Goal: Information Seeking & Learning: Learn about a topic

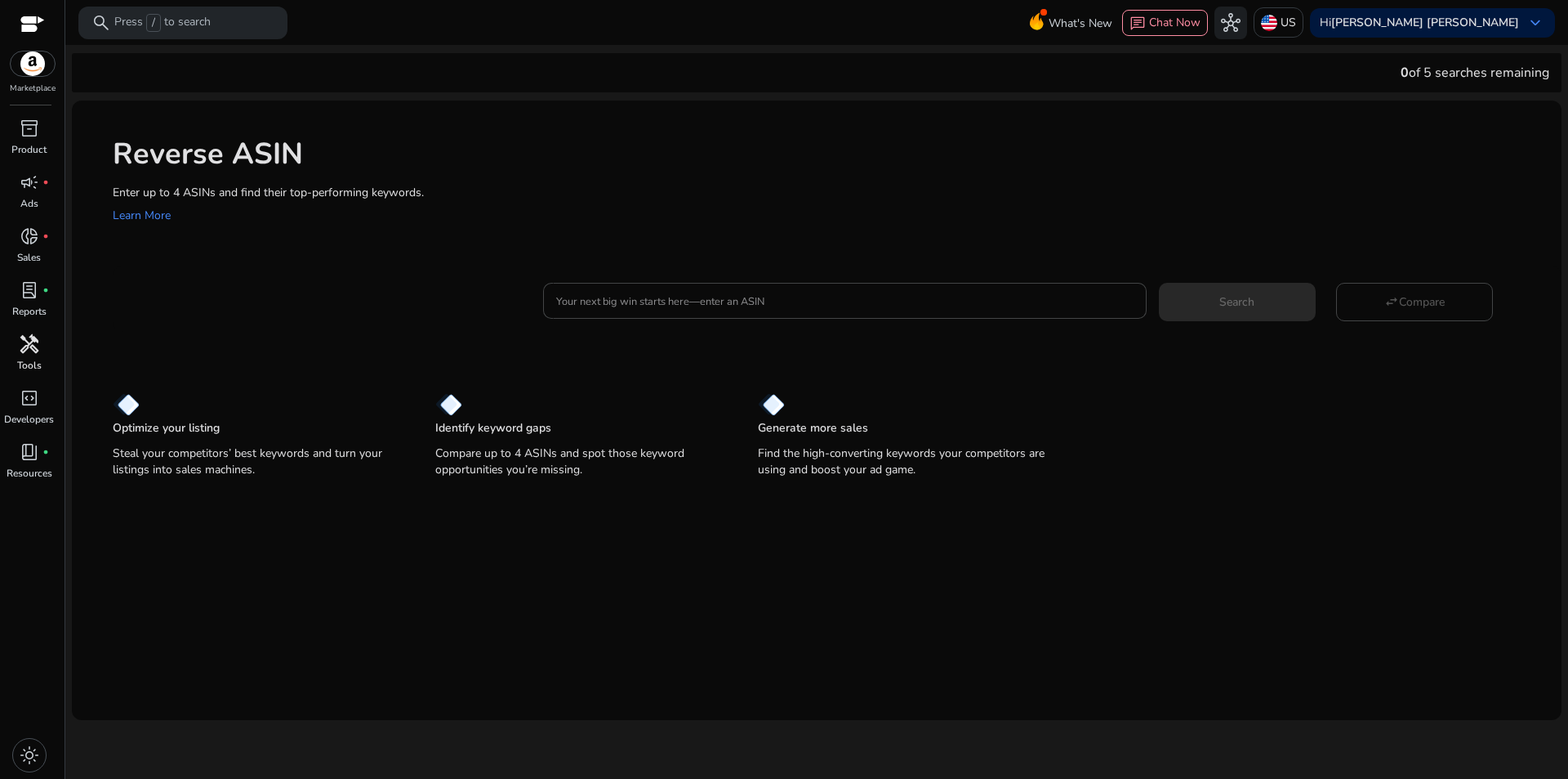
click at [22, 352] on span "handyman" at bounding box center [30, 344] width 20 height 20
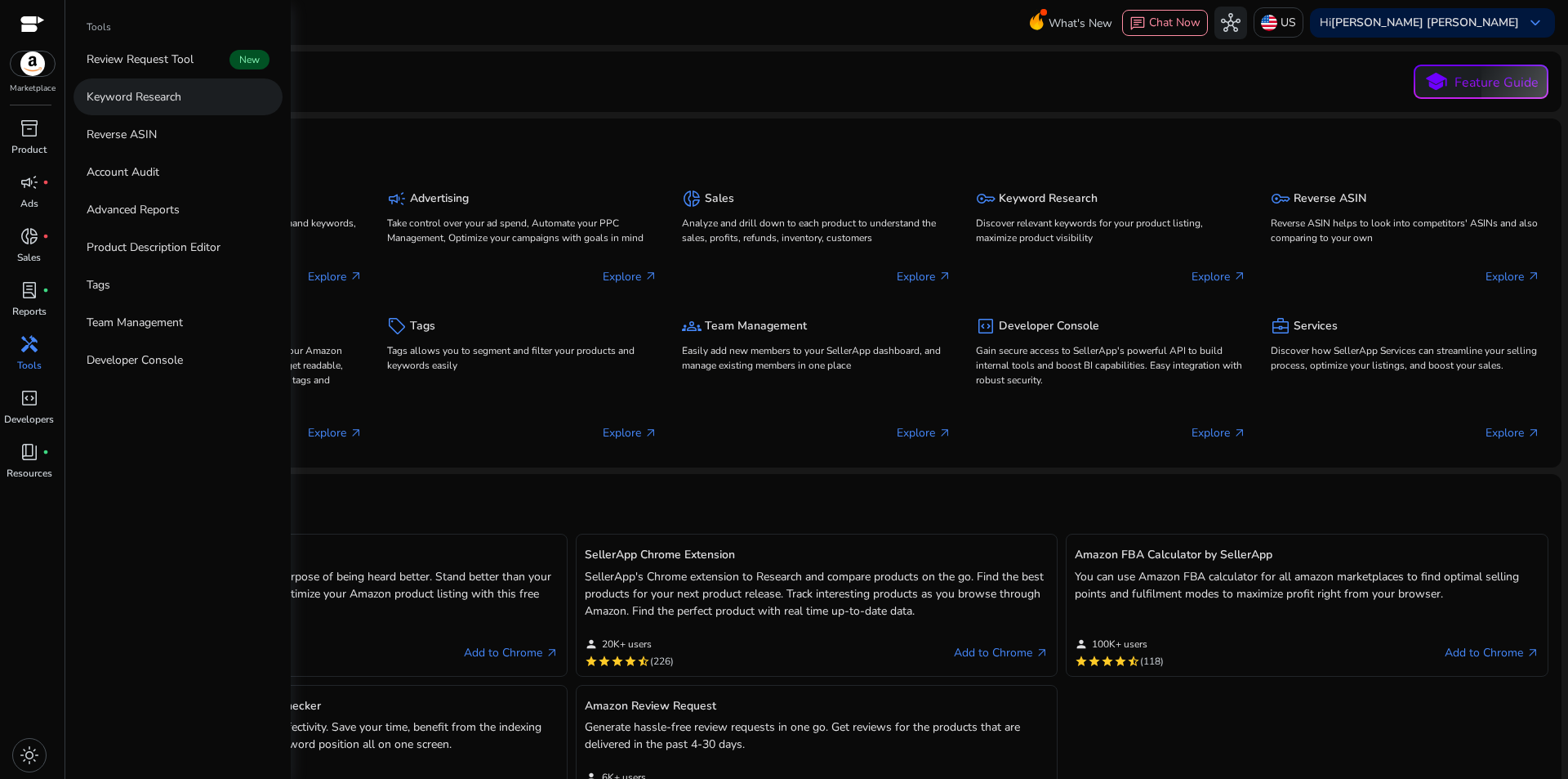
click at [146, 108] on link "Keyword Research" at bounding box center [178, 96] width 209 height 37
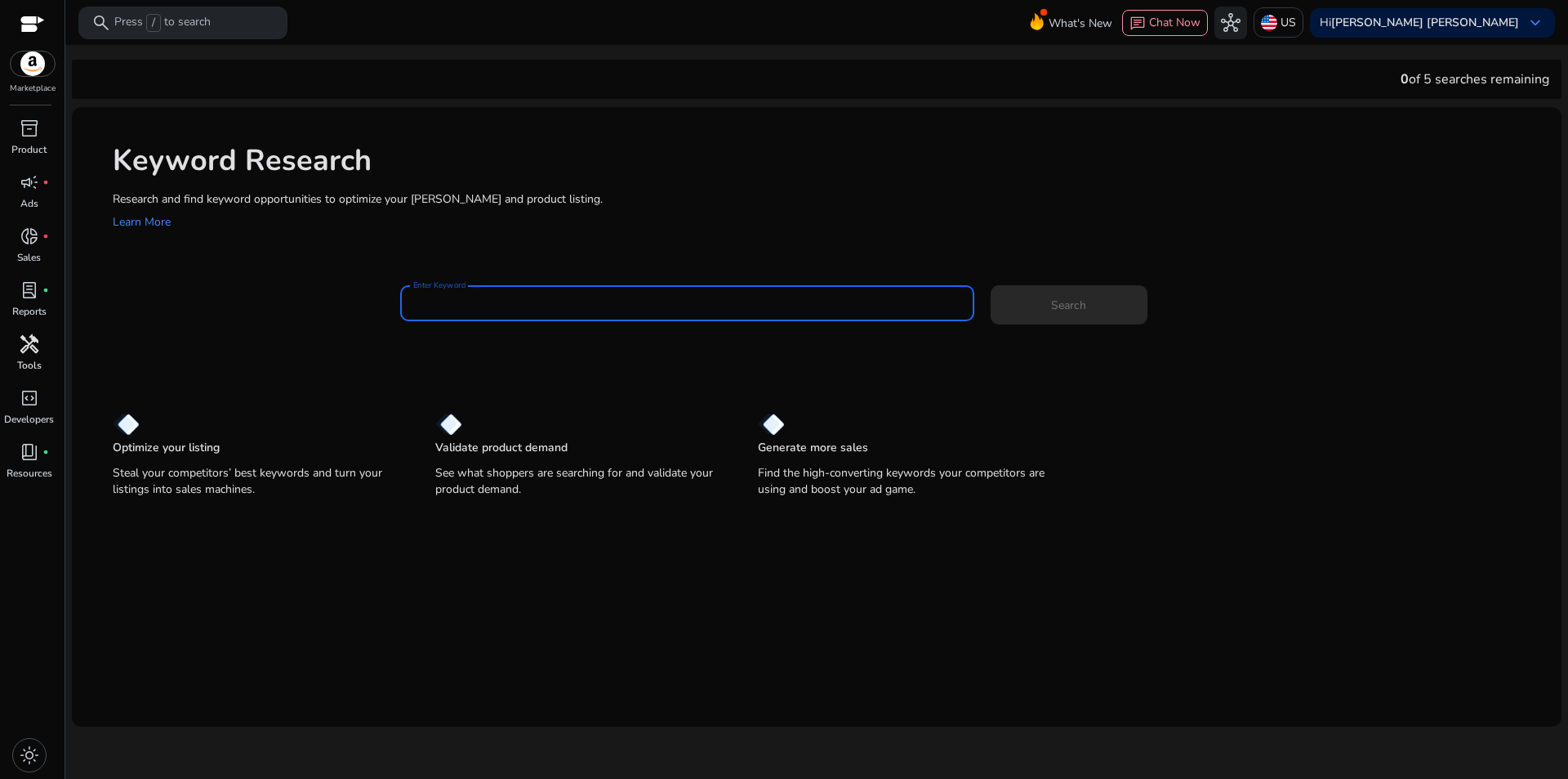
click at [729, 300] on input "Enter Keyword" at bounding box center [687, 303] width 548 height 18
paste input "**********"
type input "**********"
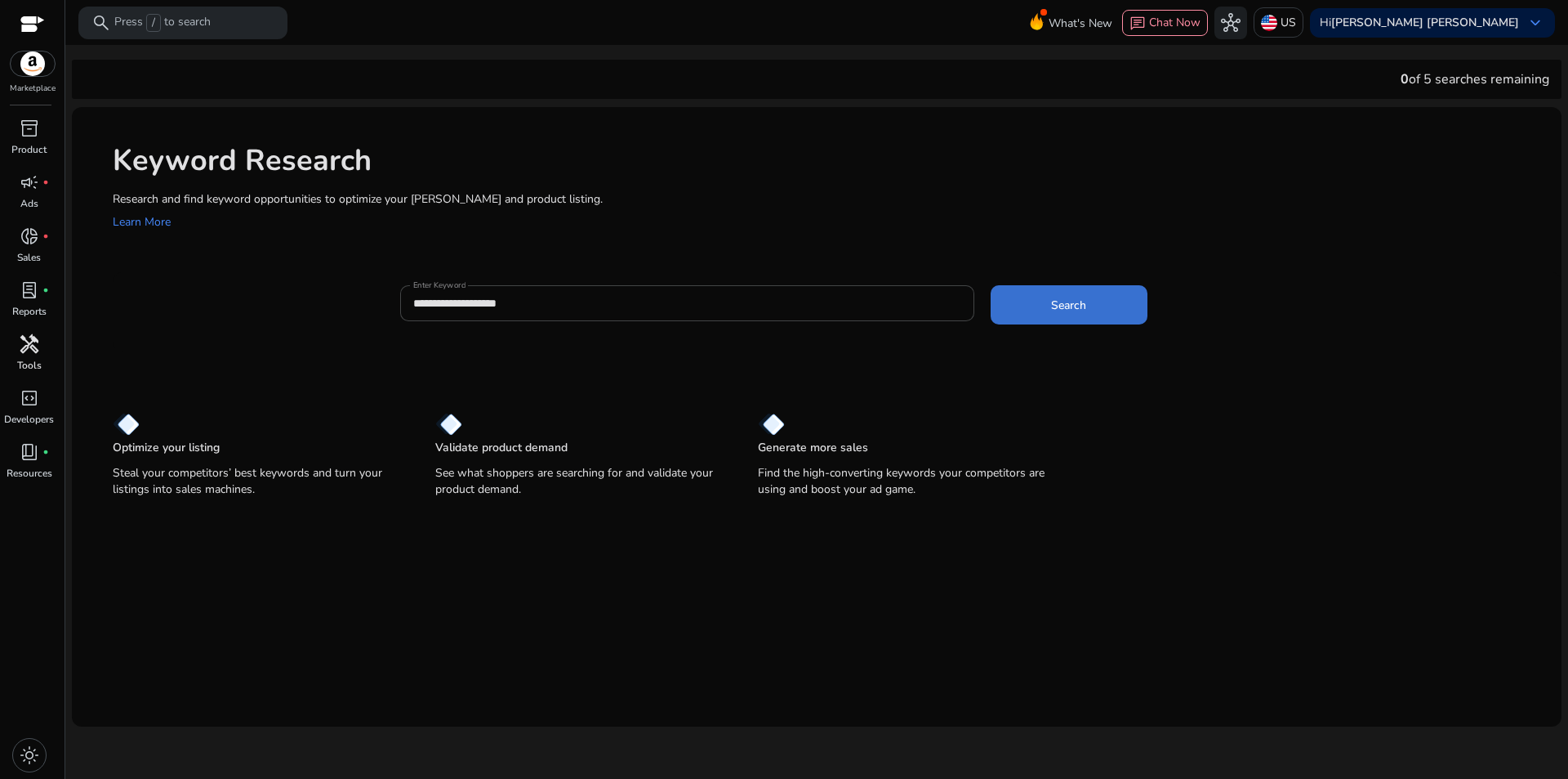
click at [1072, 300] on span "Search" at bounding box center [1068, 305] width 35 height 17
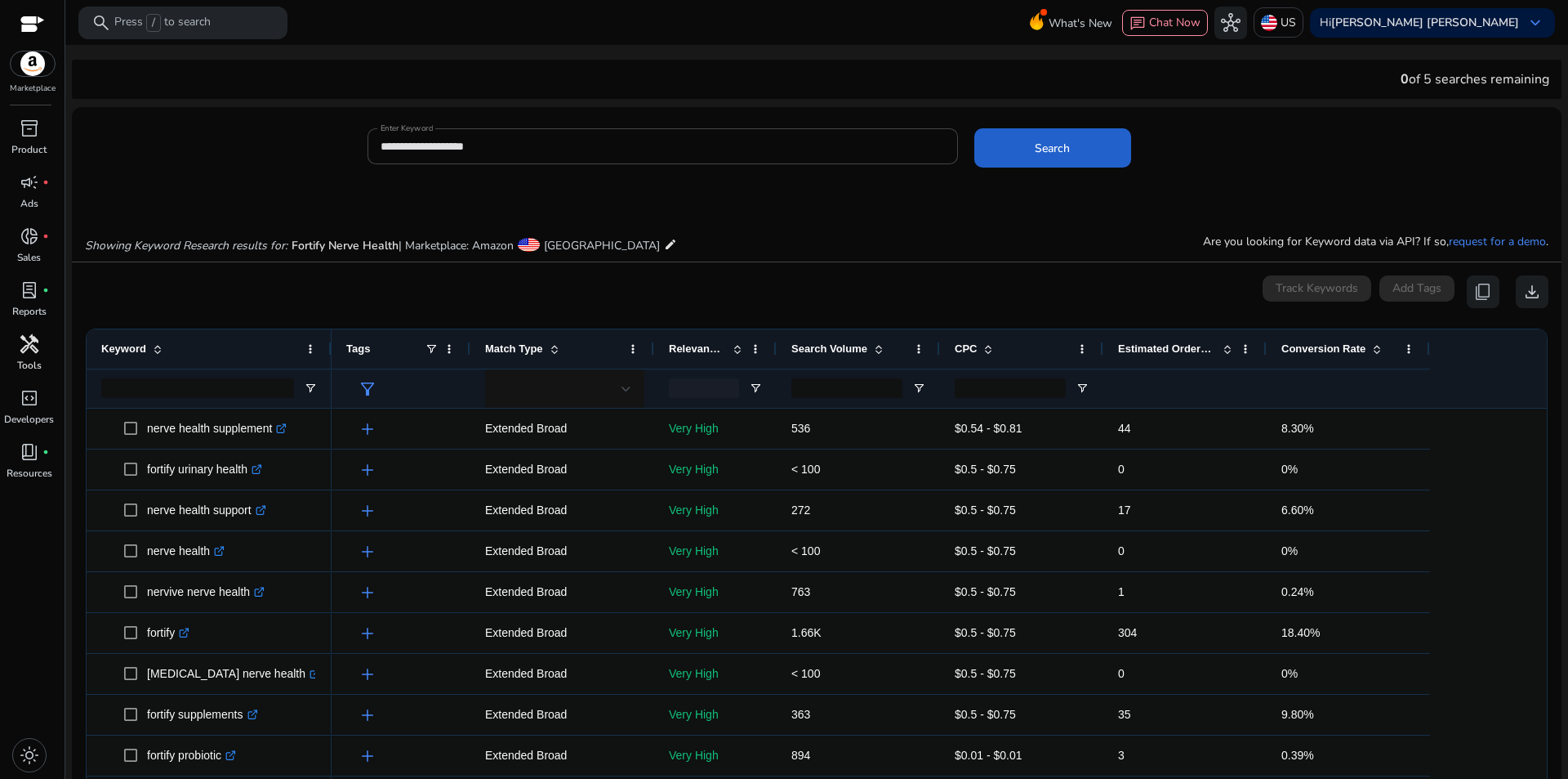
click at [1066, 148] on span "Search" at bounding box center [1052, 148] width 35 height 17
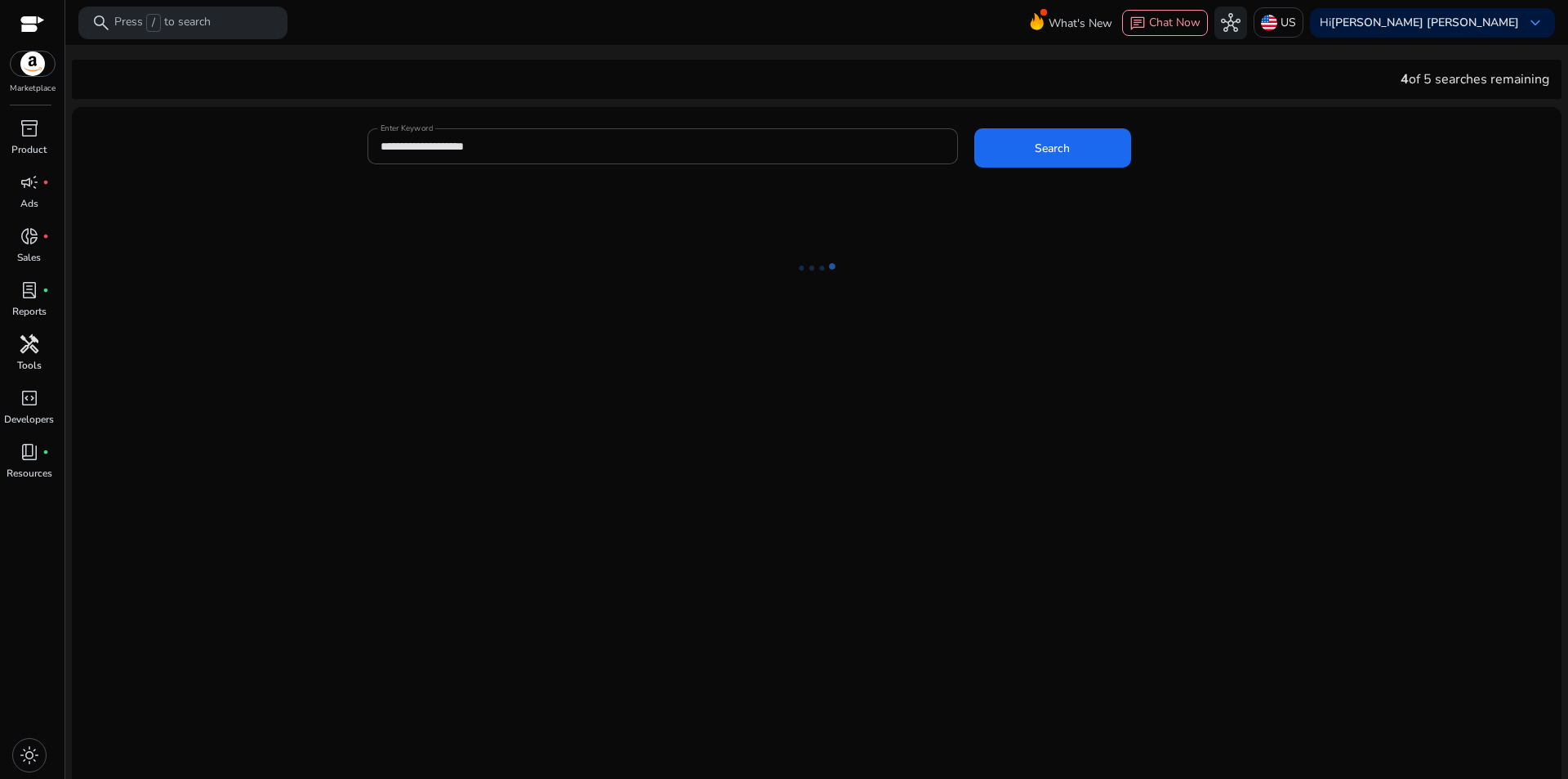
click at [1209, 199] on div at bounding box center [816, 521] width 1490 height 652
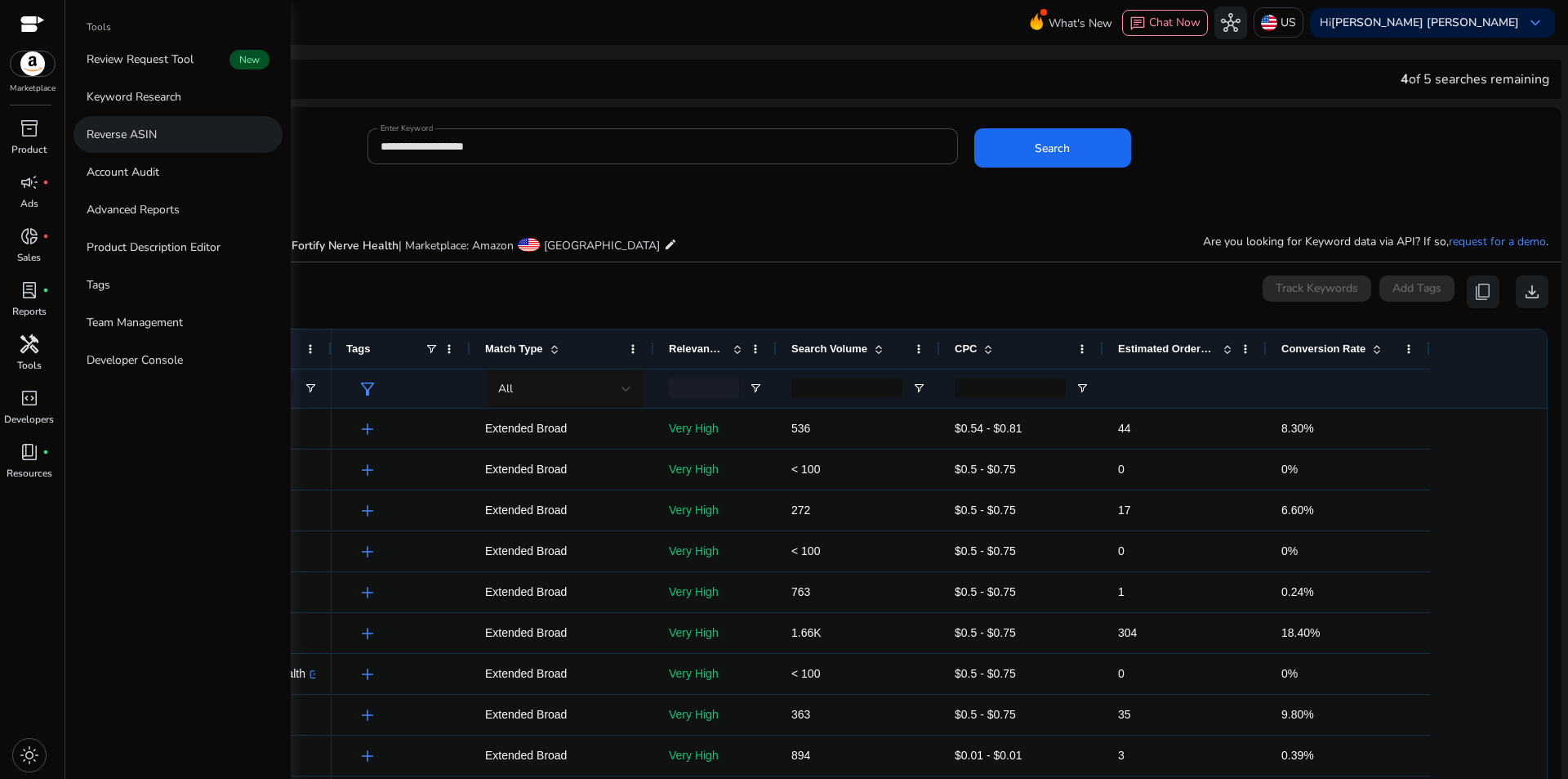
click at [167, 124] on link "Reverse ASIN" at bounding box center [178, 134] width 209 height 37
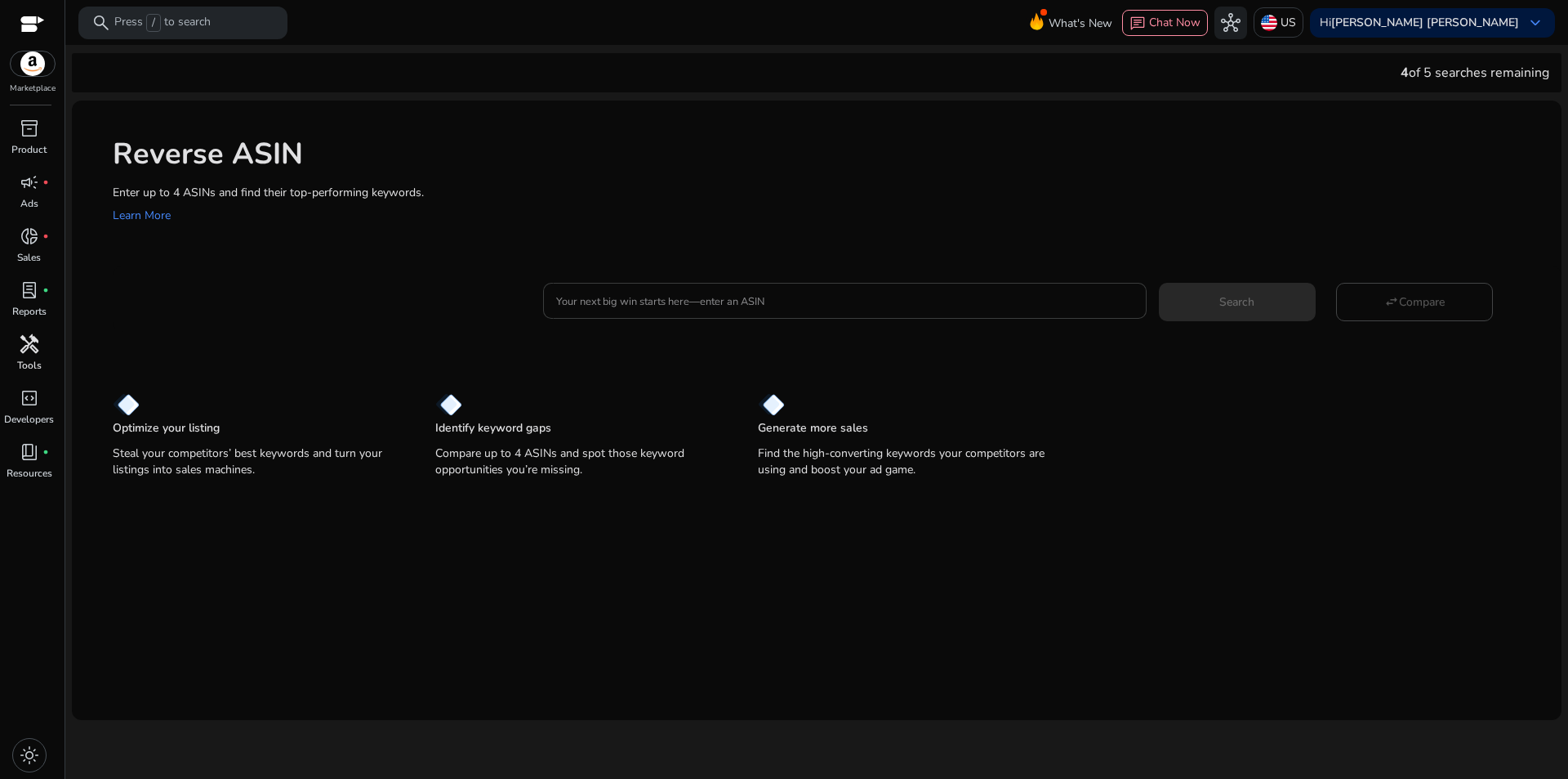
click at [908, 304] on input "Your next big win starts here—enter an ASIN" at bounding box center [844, 301] width 577 height 18
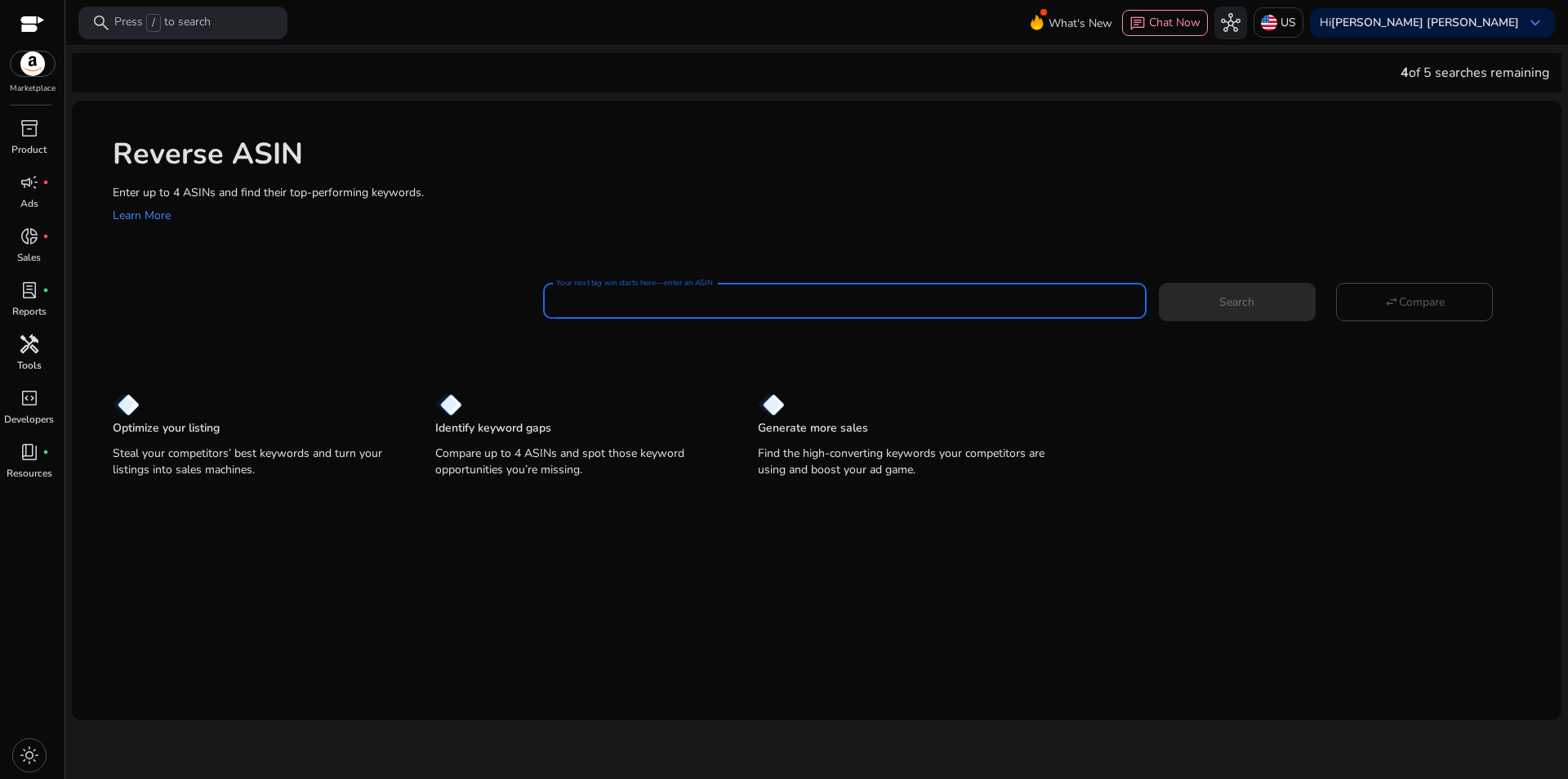
paste input "**********"
type input "**********"
click at [1189, 302] on span at bounding box center [1237, 302] width 157 height 39
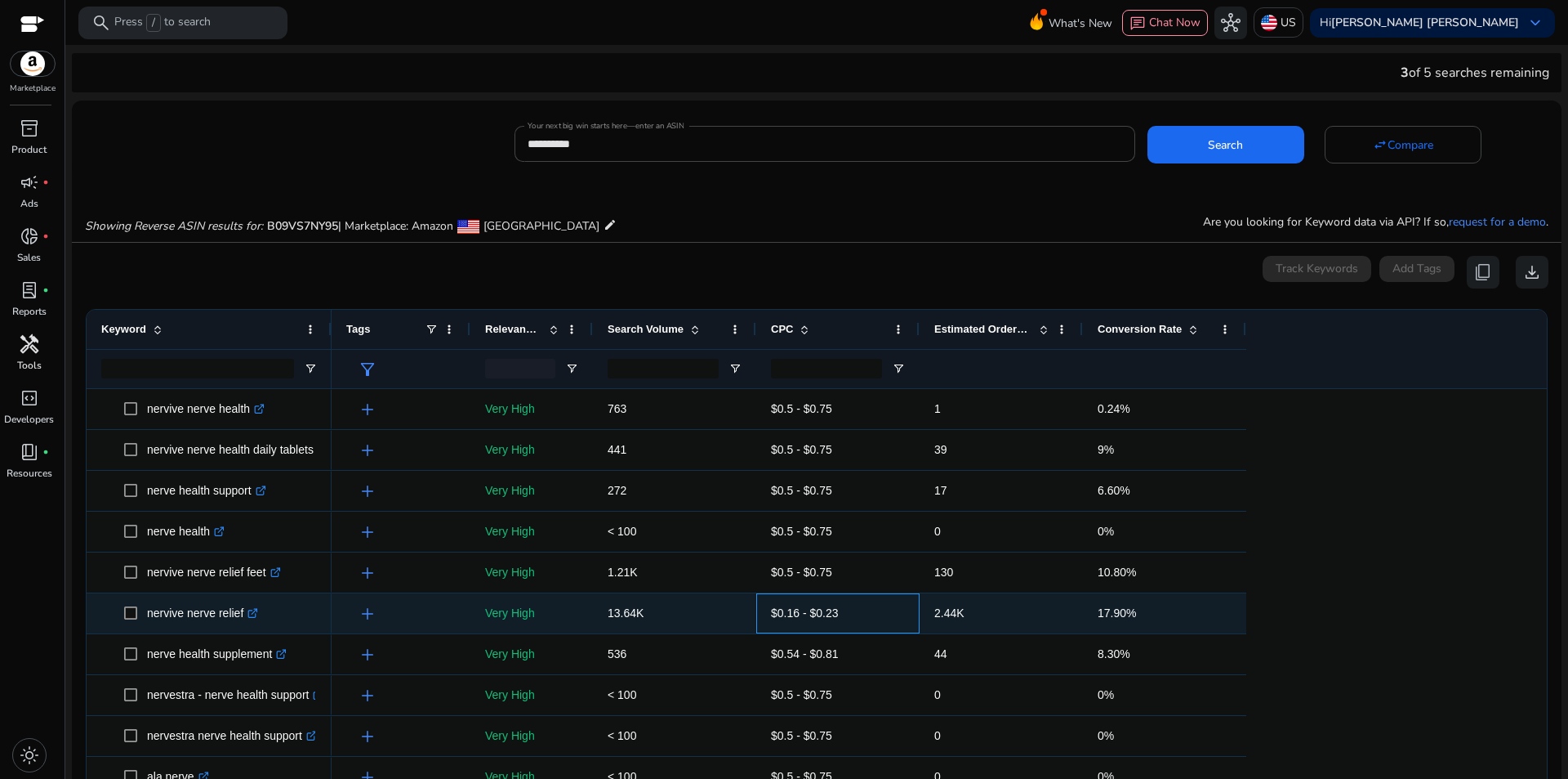
drag, startPoint x: 917, startPoint y: 608, endPoint x: 964, endPoint y: 613, distance: 47.3
click at [964, 613] on div "add Very High 13.64K $0.16 - $0.23 2.44K 17.90%" at bounding box center [789, 614] width 915 height 41
click at [964, 613] on span "2.44K" at bounding box center [1001, 613] width 134 height 33
drag, startPoint x: 963, startPoint y: 610, endPoint x: 931, endPoint y: 608, distance: 32.1
click at [931, 608] on div "2.44K" at bounding box center [1001, 613] width 163 height 40
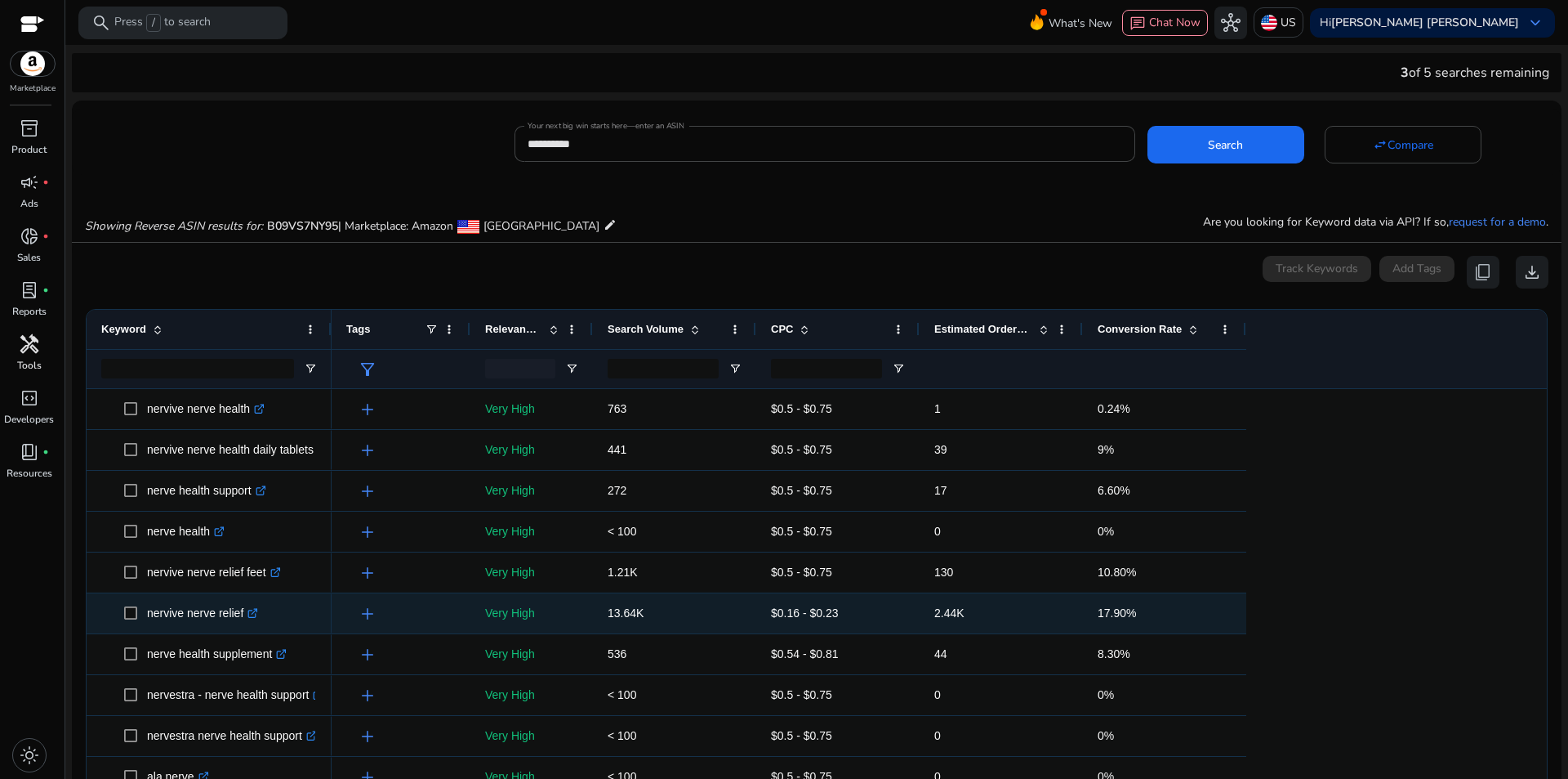
click at [251, 617] on icon at bounding box center [252, 613] width 8 height 8
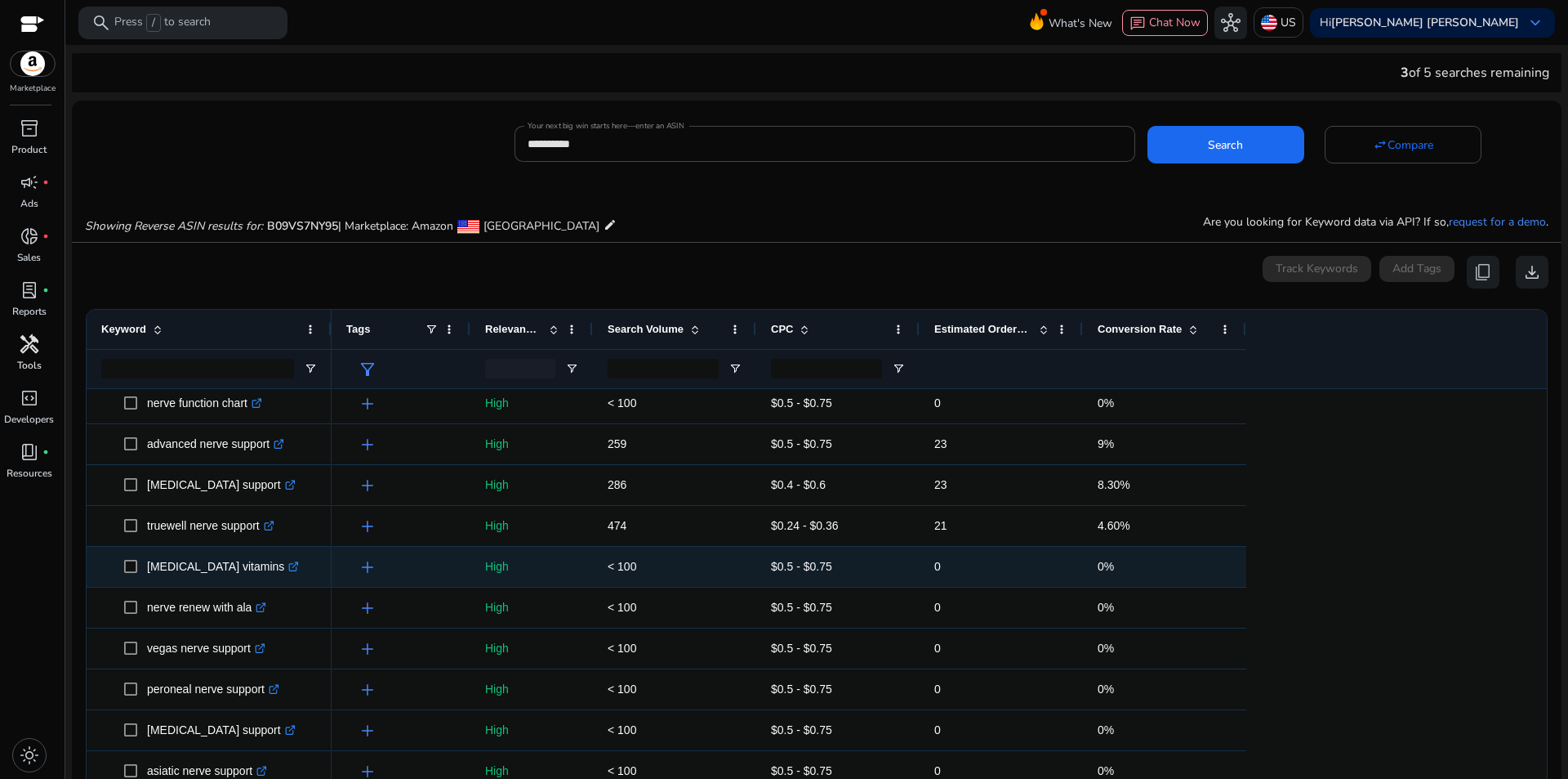
scroll to position [1523, 0]
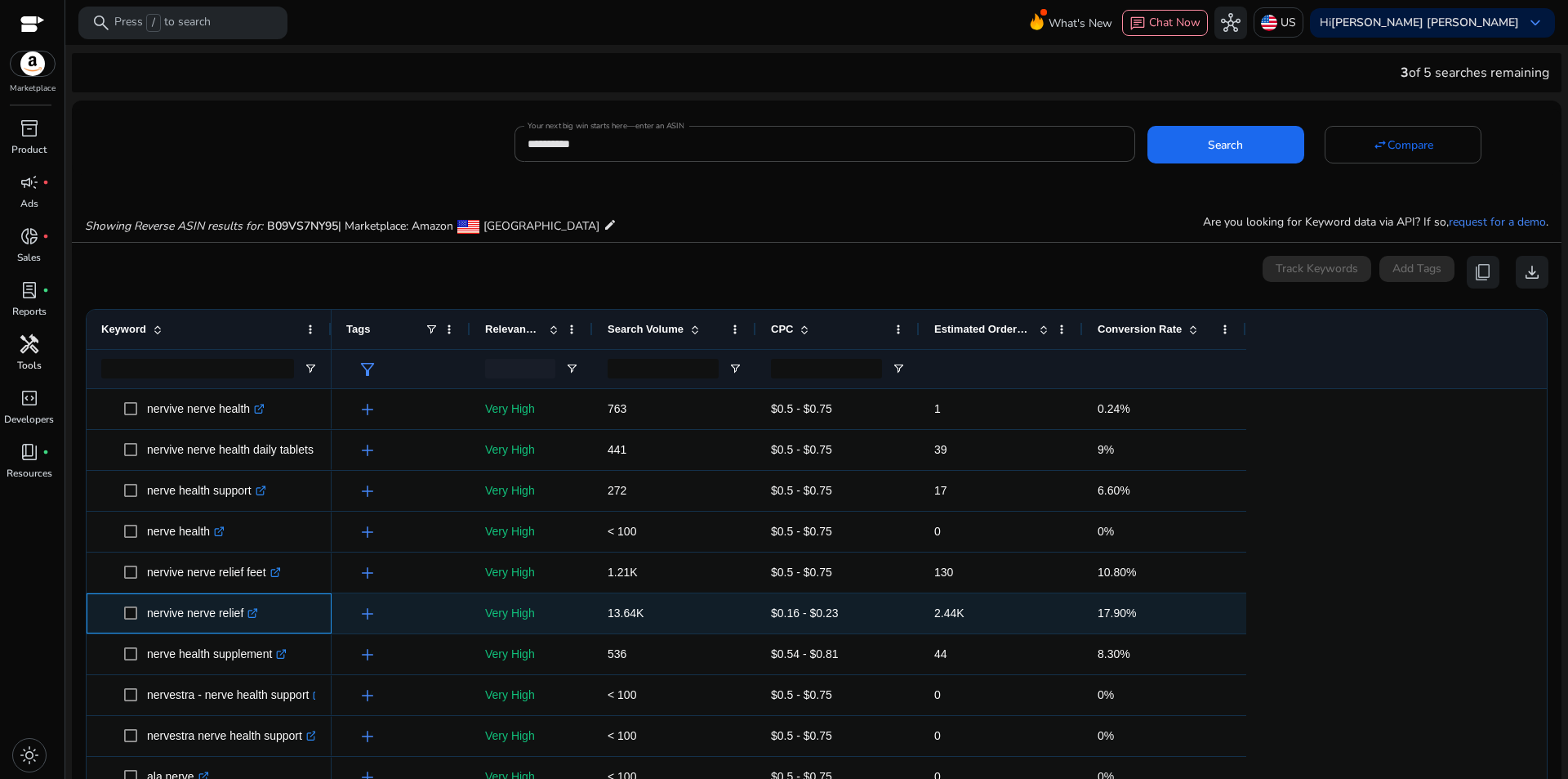
drag, startPoint x: 144, startPoint y: 608, endPoint x: 242, endPoint y: 624, distance: 99.3
click at [242, 624] on span "nervive nerve relief .st0{fill:#2c8af8}" at bounding box center [220, 613] width 193 height 33
copy span "nervive nerve relief"
